Goal: Find specific page/section: Find specific page/section

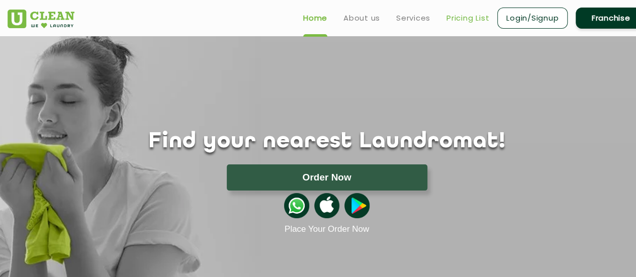
click at [456, 18] on link "Pricing List" at bounding box center [468, 18] width 43 height 12
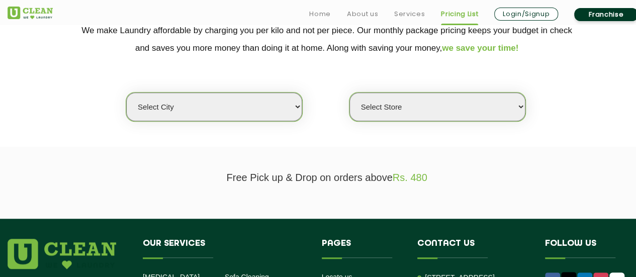
scroll to position [225, 0]
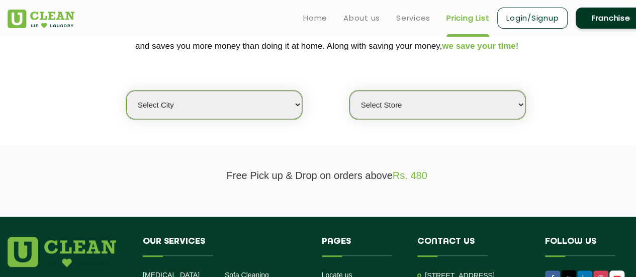
click at [259, 116] on select "Select city [GEOGRAPHIC_DATA] [GEOGRAPHIC_DATA] [GEOGRAPHIC_DATA] [GEOGRAPHIC_D…" at bounding box center [214, 105] width 176 height 29
select select "2"
click at [126, 91] on select "Select city [GEOGRAPHIC_DATA] [GEOGRAPHIC_DATA] [GEOGRAPHIC_DATA] [GEOGRAPHIC_D…" at bounding box center [214, 105] width 176 height 29
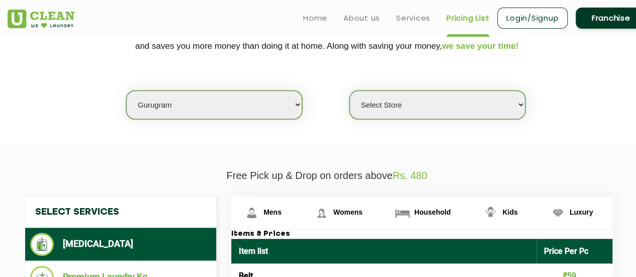
click at [461, 104] on select "Select Store [GEOGRAPHIC_DATA] Sector 66 [GEOGRAPHIC_DATA] Phase [GEOGRAPHIC_DA…" at bounding box center [438, 105] width 176 height 29
select select "202"
click at [350, 91] on select "Select Store [GEOGRAPHIC_DATA] Sector 66 [GEOGRAPHIC_DATA] Phase [GEOGRAPHIC_DA…" at bounding box center [438, 105] width 176 height 29
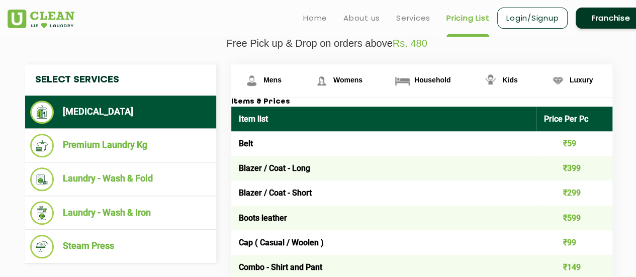
scroll to position [359, 0]
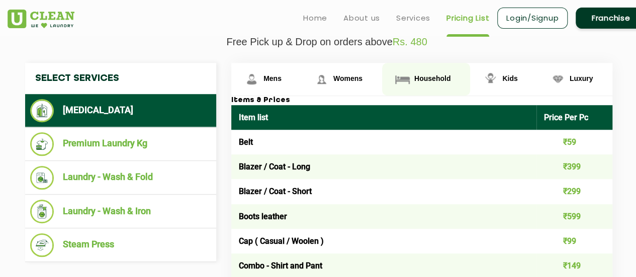
click at [434, 80] on span "Household" at bounding box center [432, 78] width 36 height 8
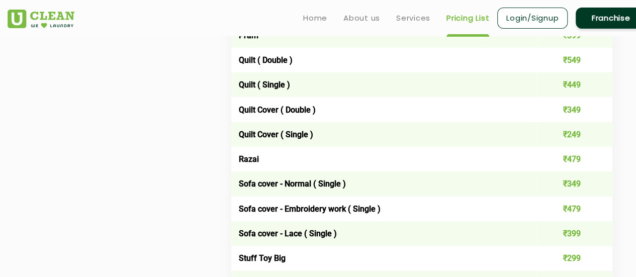
scroll to position [1482, 0]
click at [281, 65] on td "Quilt ( Double )" at bounding box center [383, 60] width 305 height 25
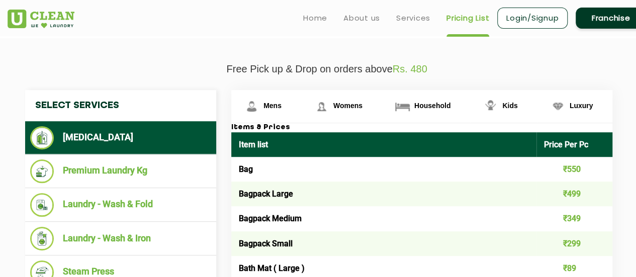
scroll to position [310, 0]
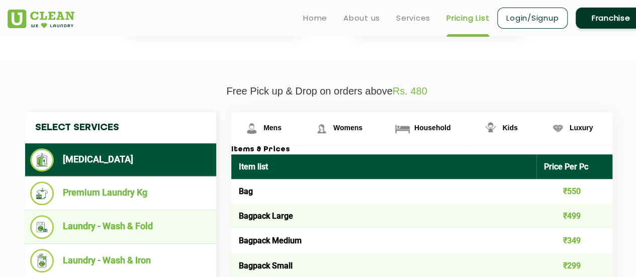
click at [176, 220] on li "Laundry - Wash & Fold" at bounding box center [120, 227] width 181 height 24
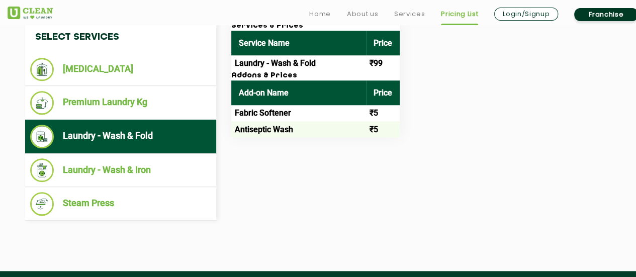
scroll to position [401, 0]
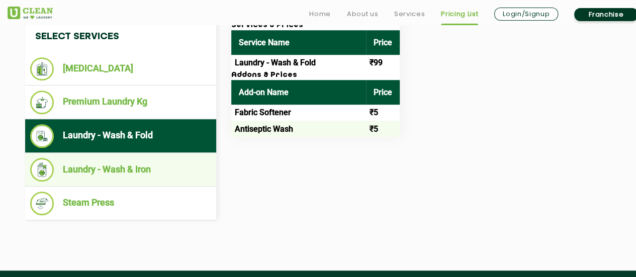
click at [157, 180] on ul "Laundry - Wash & Iron" at bounding box center [120, 170] width 191 height 34
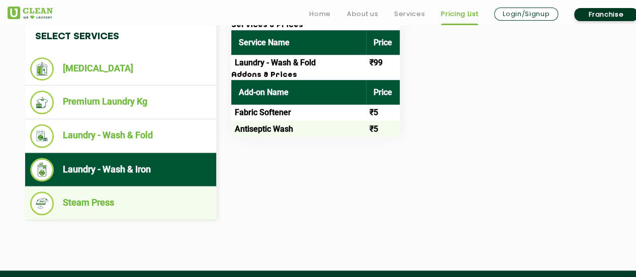
click at [146, 206] on li "Steam Press" at bounding box center [120, 204] width 181 height 24
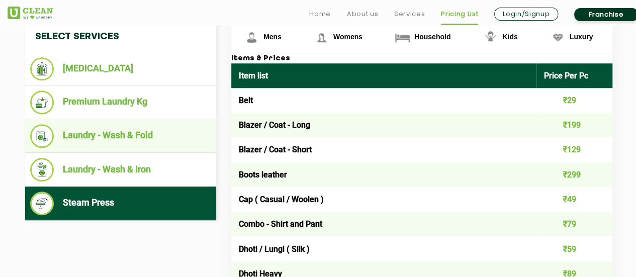
click at [175, 129] on li "Laundry - Wash & Fold" at bounding box center [120, 136] width 181 height 24
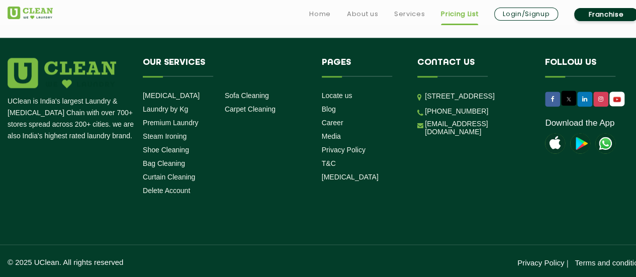
scroll to position [632, 0]
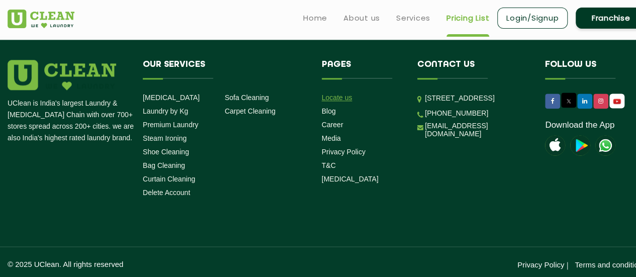
click at [345, 95] on link "Locate us" at bounding box center [337, 98] width 31 height 8
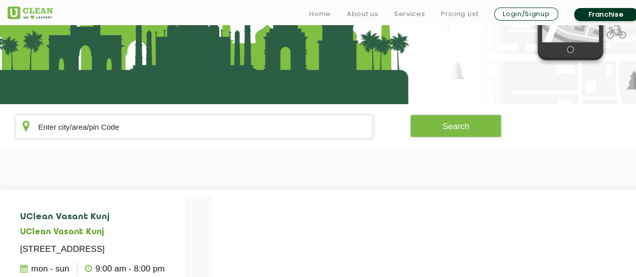
scroll to position [131, 0]
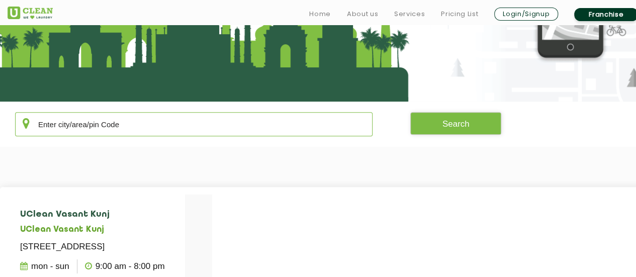
click at [243, 124] on input "text" at bounding box center [194, 124] width 358 height 24
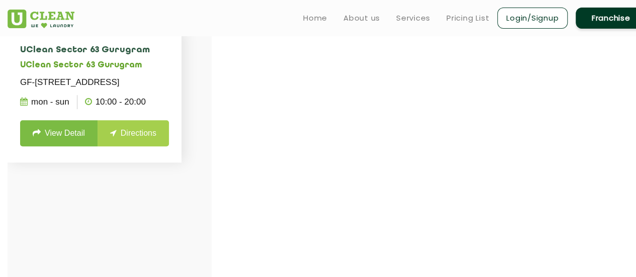
scroll to position [296, 0]
type input "1221"
click at [60, 146] on link "View Detail" at bounding box center [58, 133] width 77 height 26
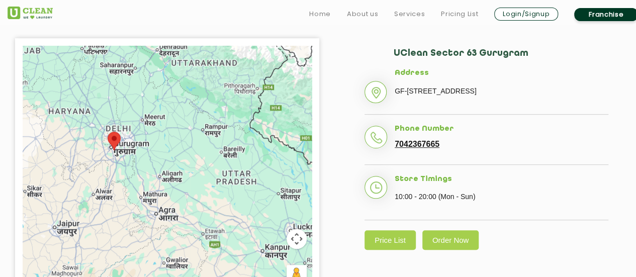
scroll to position [226, 0]
